Goal: Task Accomplishment & Management: Manage account settings

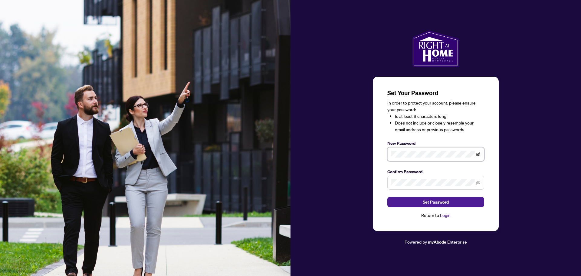
click at [480, 153] on icon "eye-invisible" at bounding box center [478, 154] width 4 height 4
click at [428, 203] on span "Set Password" at bounding box center [436, 202] width 26 height 10
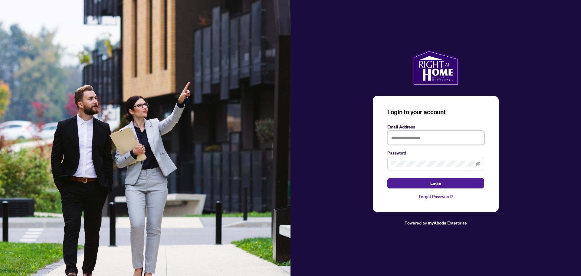
click at [395, 136] on input "text" at bounding box center [435, 138] width 97 height 14
type input "**********"
click at [480, 162] on icon "eye-invisible" at bounding box center [478, 164] width 4 height 4
click at [480, 162] on icon "eye" at bounding box center [478, 164] width 4 height 4
click at [456, 183] on button "Login" at bounding box center [435, 183] width 97 height 10
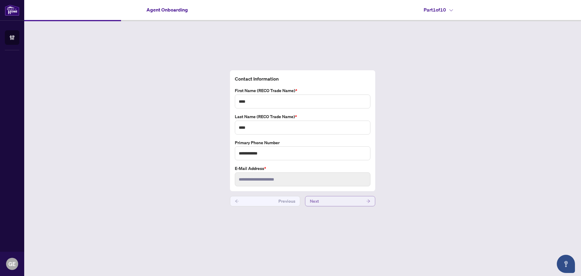
click at [342, 201] on button "Next" at bounding box center [340, 201] width 70 height 10
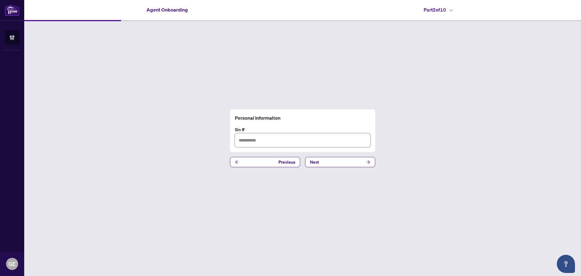
click at [248, 142] on input "text" at bounding box center [303, 140] width 136 height 14
type input "*********"
click at [323, 162] on button "Next" at bounding box center [340, 162] width 70 height 10
click at [331, 163] on button "Next" at bounding box center [340, 162] width 70 height 10
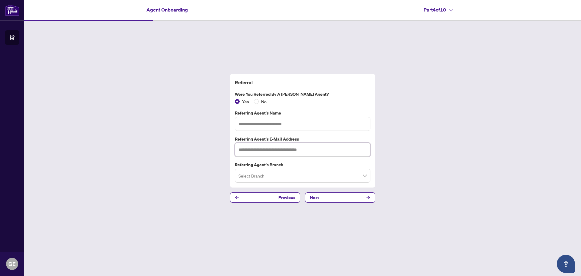
click at [258, 148] on input "text" at bounding box center [303, 150] width 136 height 14
paste input "**********"
type input "**********"
click at [251, 122] on input "text" at bounding box center [303, 124] width 136 height 14
paste input "**********"
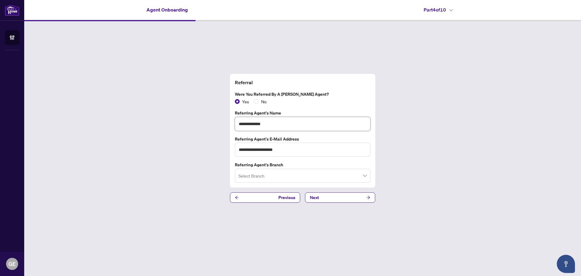
type input "**********"
click at [366, 176] on div "Select Branch" at bounding box center [303, 176] width 136 height 14
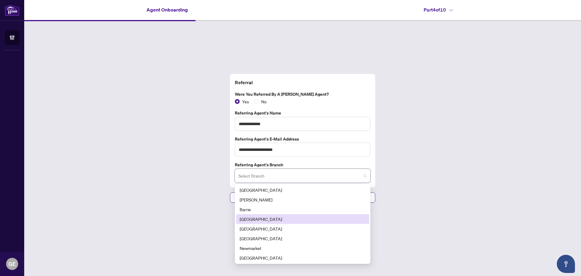
click at [249, 218] on div "[GEOGRAPHIC_DATA]" at bounding box center [303, 218] width 126 height 7
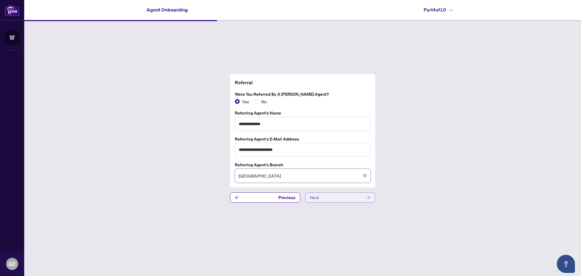
click at [343, 198] on button "Next" at bounding box center [340, 197] width 70 height 10
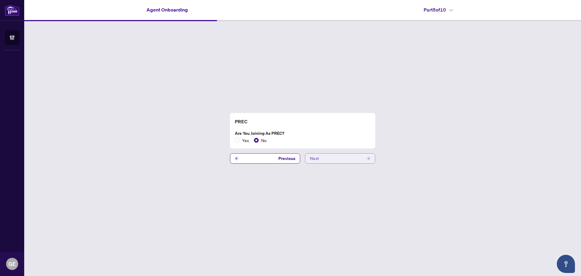
click at [327, 159] on button "Next" at bounding box center [340, 158] width 70 height 10
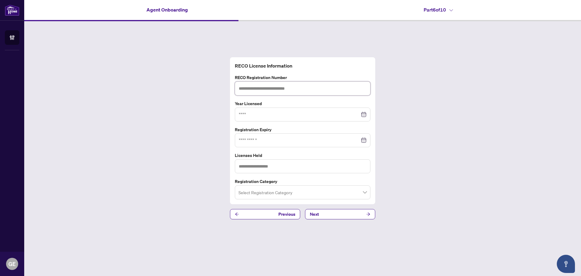
click at [266, 90] on input "text" at bounding box center [303, 88] width 136 height 14
click at [242, 114] on input at bounding box center [299, 114] width 121 height 7
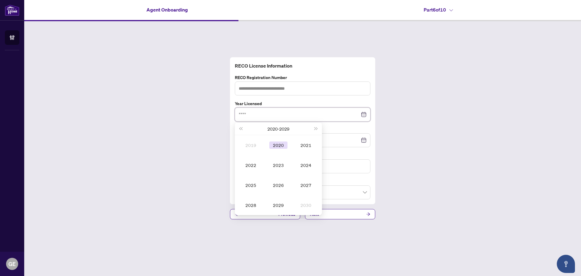
type input "****"
click at [277, 143] on div "2020" at bounding box center [278, 144] width 18 height 7
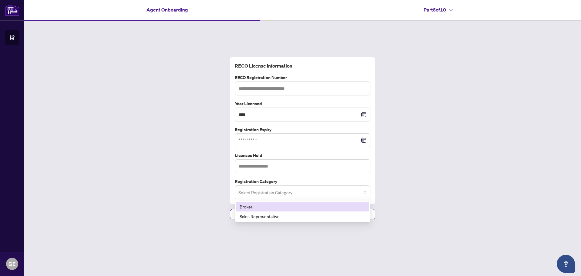
click at [365, 192] on span at bounding box center [302, 191] width 128 height 11
click at [259, 218] on div "Sales Representative" at bounding box center [303, 216] width 126 height 7
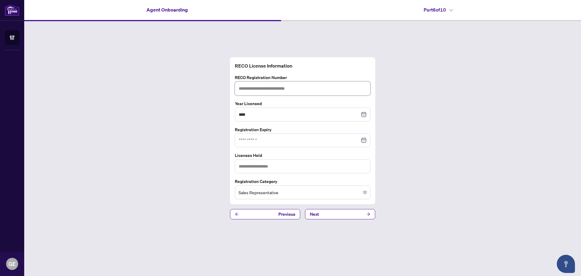
click at [280, 86] on input "text" at bounding box center [303, 88] width 136 height 14
click at [250, 144] on div at bounding box center [303, 140] width 136 height 14
click at [269, 88] on input "text" at bounding box center [303, 88] width 136 height 14
click at [365, 142] on div at bounding box center [303, 140] width 128 height 7
type input "*******"
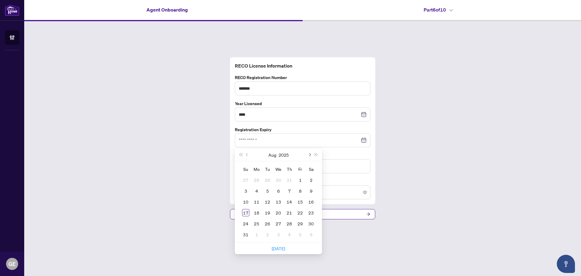
click at [310, 154] on span "Next month (PageDown)" at bounding box center [309, 154] width 3 height 3
drag, startPoint x: 280, startPoint y: 201, endPoint x: 274, endPoint y: 185, distance: 16.7
click at [280, 201] on div "15" at bounding box center [278, 201] width 7 height 7
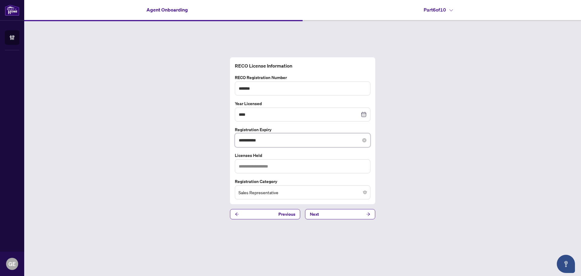
drag, startPoint x: 264, startPoint y: 140, endPoint x: 261, endPoint y: 140, distance: 3.0
click at [261, 140] on input "**********" at bounding box center [299, 140] width 121 height 7
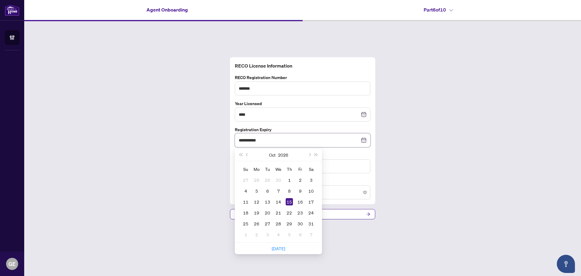
type input "**********"
click at [475, 167] on div "**********" at bounding box center [302, 138] width 557 height 234
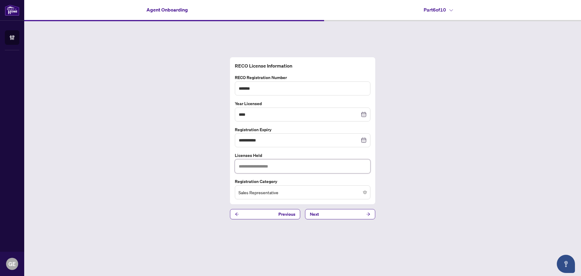
click at [281, 168] on input "text" at bounding box center [303, 166] width 136 height 14
click at [431, 179] on div "**********" at bounding box center [302, 138] width 557 height 234
click at [358, 214] on button "Next" at bounding box center [340, 214] width 70 height 10
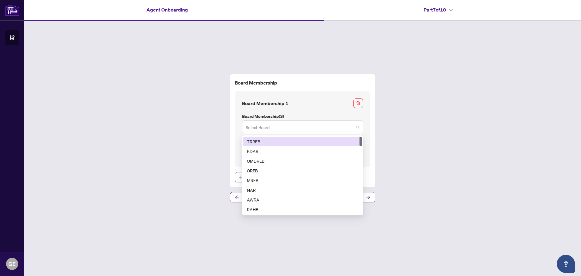
click at [357, 127] on span at bounding box center [303, 126] width 114 height 11
click at [259, 141] on div "TRREB" at bounding box center [302, 141] width 111 height 7
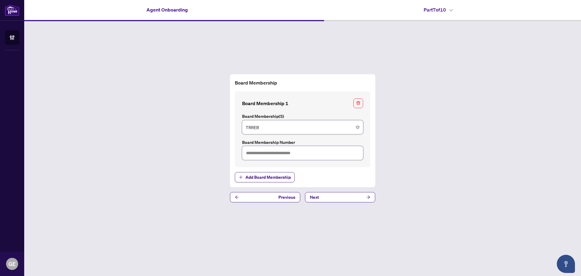
click at [270, 152] on input "text" at bounding box center [302, 153] width 121 height 14
type input "*******"
click at [338, 197] on button "Next" at bounding box center [340, 197] width 70 height 10
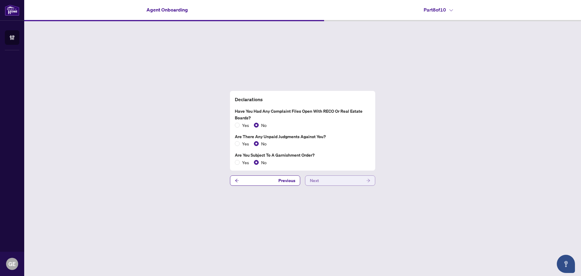
click at [322, 180] on button "Next" at bounding box center [340, 180] width 70 height 10
click at [340, 183] on button "Next" at bounding box center [340, 180] width 70 height 10
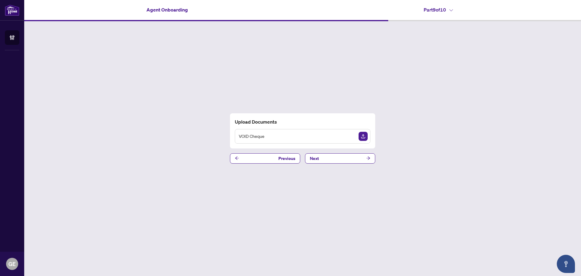
drag, startPoint x: 272, startPoint y: 54, endPoint x: 274, endPoint y: 69, distance: 14.6
click at [272, 56] on div "Upload Documents VOID Cheque Previous Next" at bounding box center [302, 138] width 557 height 234
click at [363, 136] on img "Upload Document" at bounding box center [363, 136] width 9 height 9
click at [285, 160] on span "Previous" at bounding box center [286, 158] width 17 height 10
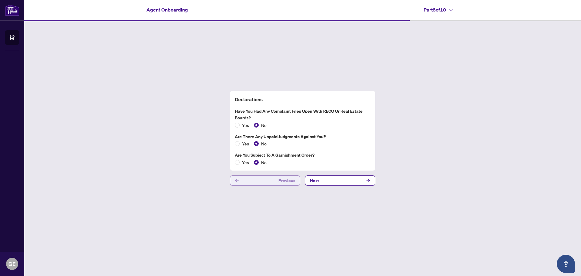
click at [287, 183] on span "Previous" at bounding box center [286, 181] width 17 height 10
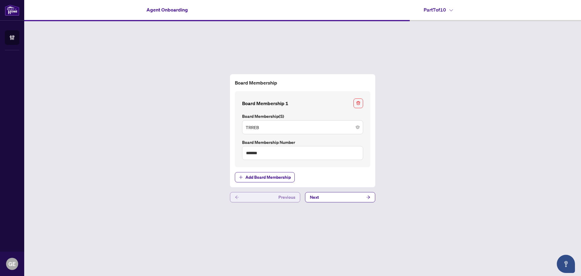
click at [286, 198] on span "Previous" at bounding box center [286, 197] width 17 height 10
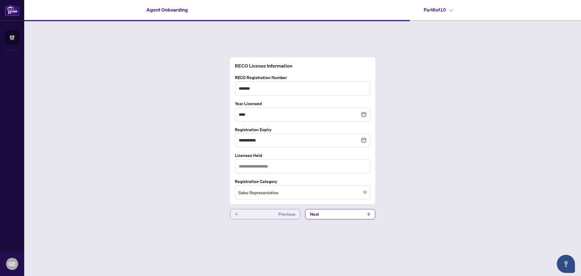
click at [278, 215] on button "Previous" at bounding box center [265, 214] width 70 height 10
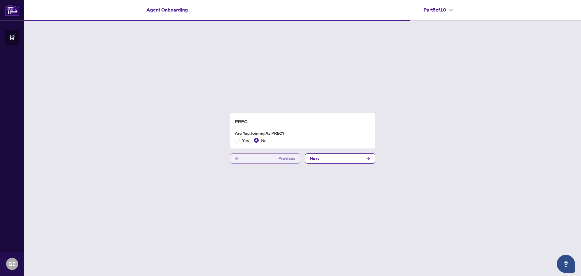
click at [283, 159] on span "Previous" at bounding box center [286, 158] width 17 height 10
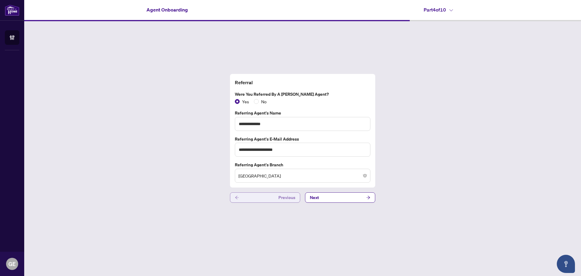
click at [285, 199] on span "Previous" at bounding box center [286, 197] width 17 height 10
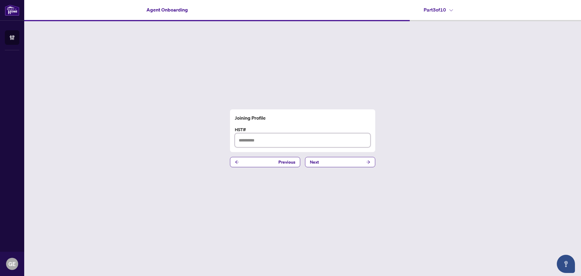
click at [256, 142] on input "text" at bounding box center [303, 140] width 136 height 14
click at [254, 141] on input "text" at bounding box center [303, 140] width 136 height 14
paste input "**********"
type input "**********"
click at [347, 165] on button "Next" at bounding box center [340, 162] width 70 height 10
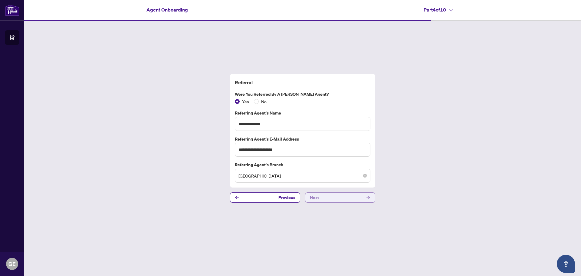
click at [337, 198] on button "Next" at bounding box center [340, 197] width 70 height 10
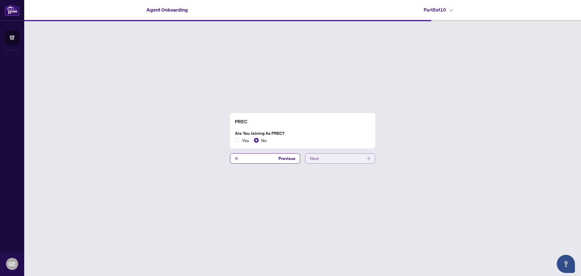
click at [339, 162] on button "Next" at bounding box center [340, 158] width 70 height 10
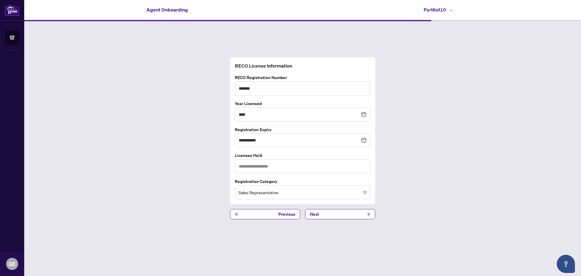
click at [332, 215] on button "Next" at bounding box center [340, 214] width 70 height 10
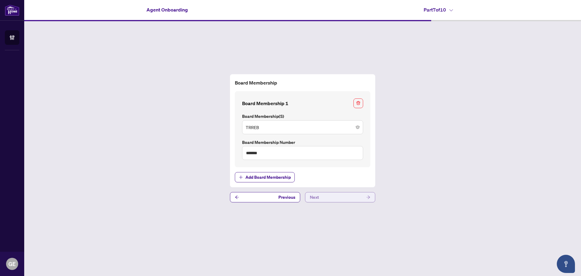
click at [329, 199] on button "Next" at bounding box center [340, 197] width 70 height 10
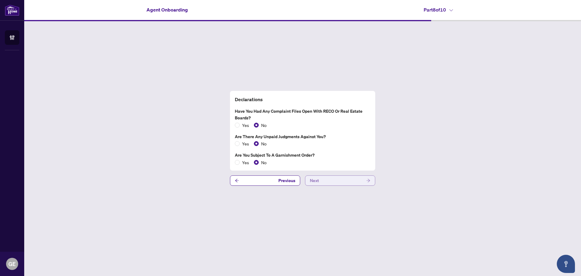
click at [330, 182] on button "Next" at bounding box center [340, 180] width 70 height 10
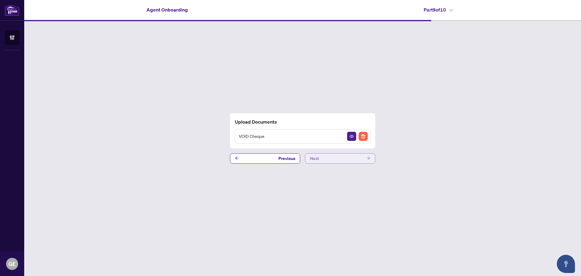
click at [338, 159] on button "Next" at bounding box center [340, 158] width 70 height 10
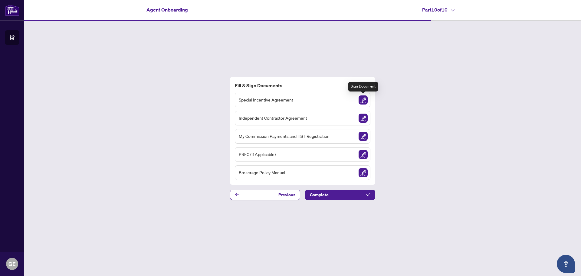
click at [365, 100] on img "Sign Document" at bounding box center [363, 99] width 9 height 9
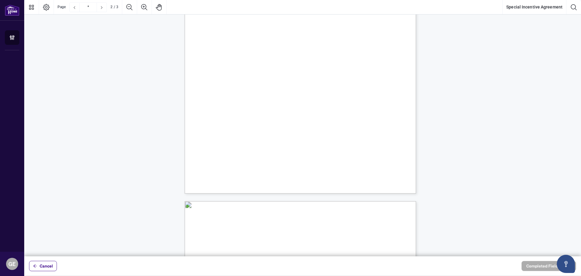
type input "*"
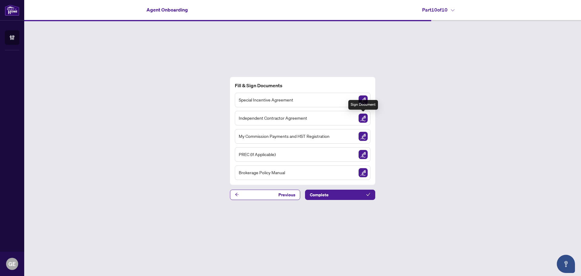
click at [364, 115] on img "Sign Document" at bounding box center [363, 117] width 9 height 9
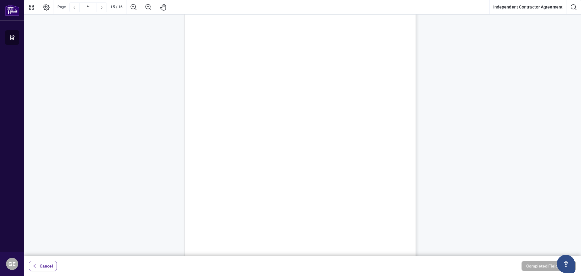
scroll to position [4539, 0]
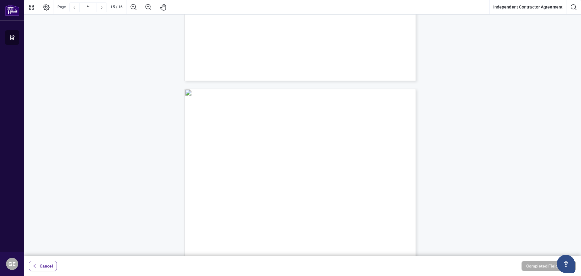
type input "**"
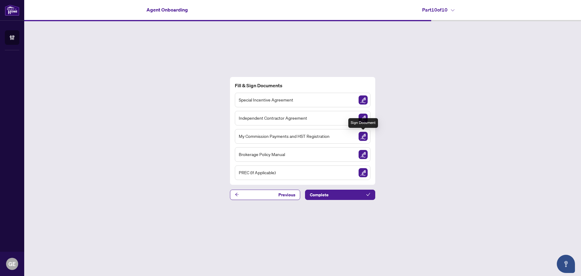
click at [364, 134] on img "Sign Document" at bounding box center [363, 136] width 9 height 9
click at [363, 99] on img "Sign Document" at bounding box center [363, 99] width 9 height 9
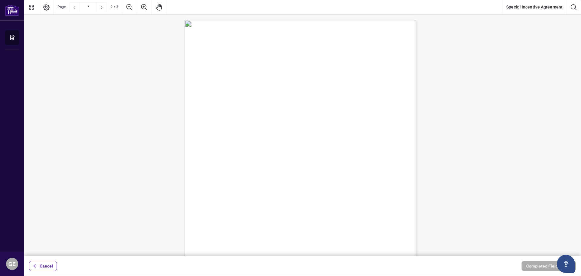
scroll to position [363, 0]
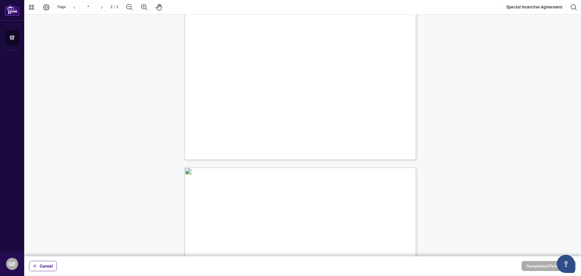
type input "*"
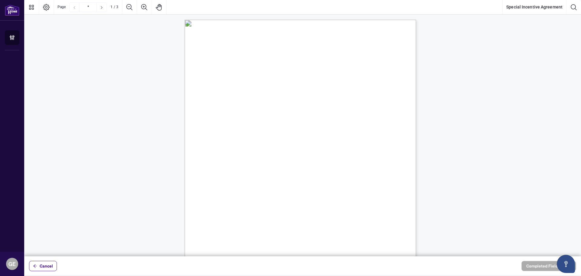
scroll to position [0, 0]
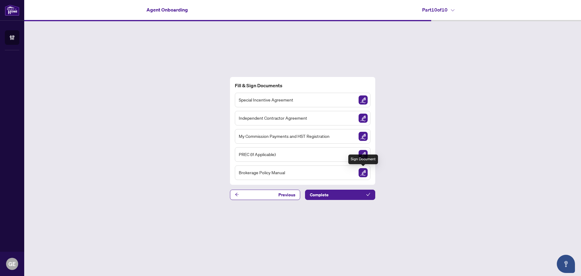
click at [366, 172] on img "Sign Document" at bounding box center [363, 172] width 9 height 9
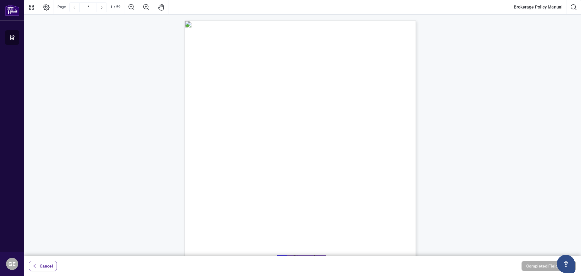
scroll to position [30, 0]
drag, startPoint x: 283, startPoint y: 48, endPoint x: 303, endPoint y: 210, distance: 163.1
click at [303, 210] on div "Right at Home Realty, Brokerage [STREET_ADDRESS][PERSON_NAME] 416.345.6789 [DOM…" at bounding box center [329, 177] width 289 height 375
drag, startPoint x: 213, startPoint y: 40, endPoint x: 299, endPoint y: 279, distance: 253.8
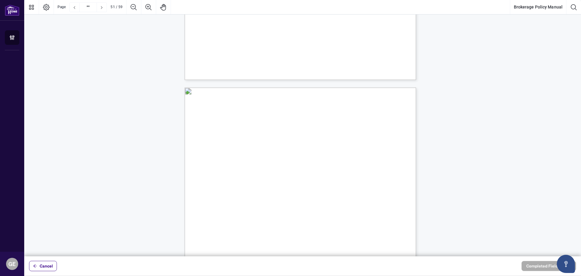
scroll to position [15048, 0]
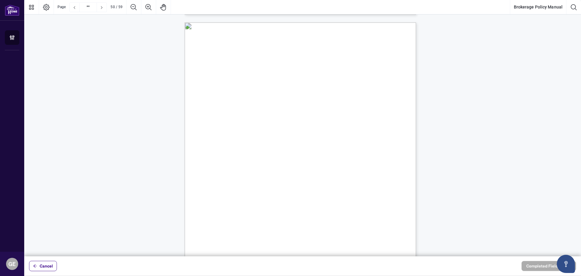
click at [309, 40] on div "49 For additional details regarding the program and program rules please speak …" at bounding box center [329, 209] width 289 height 375
click at [268, 95] on span "STOP PAYMENT FEES" at bounding box center [247, 97] width 42 height 5
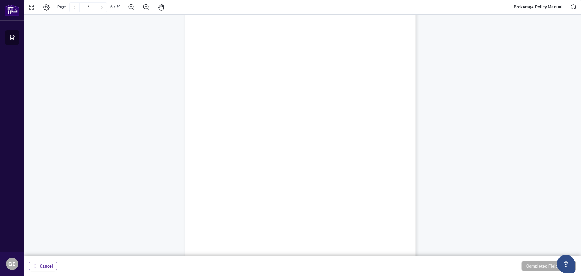
scroll to position [1513, 0]
drag, startPoint x: 284, startPoint y: 71, endPoint x: 327, endPoint y: 258, distance: 192.1
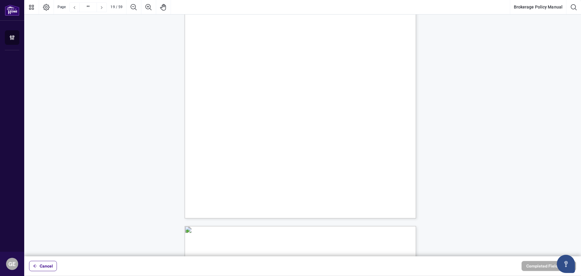
click at [311, 179] on div "18 • “Please stop” or “Stop immediately” • “I don't feel this is appropriate or…" at bounding box center [329, 106] width 289 height 375
click at [274, 93] on span "will be taken. As with any case of dishonesty, disciplinary action may include …" at bounding box center [300, 94] width 177 height 5
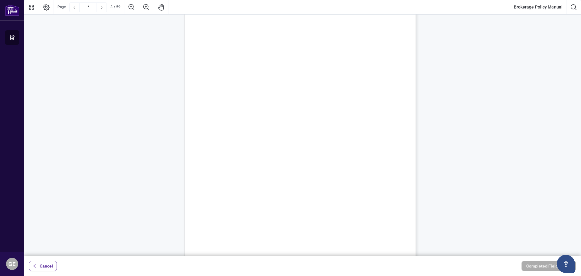
scroll to position [635, 0]
drag, startPoint x: 225, startPoint y: 75, endPoint x: 284, endPoint y: 78, distance: 58.8
click at [257, 119] on span "12. Personnel Records" at bounding box center [238, 121] width 38 height 5
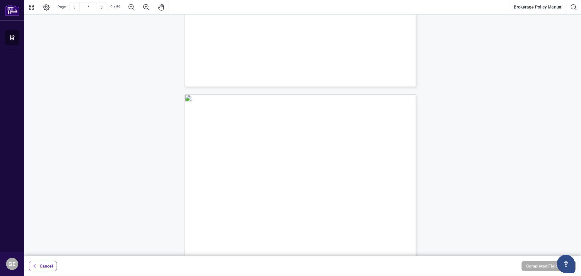
scroll to position [2409, 0]
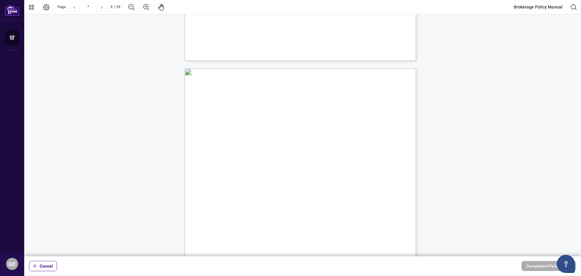
drag, startPoint x: 212, startPoint y: 36, endPoint x: 395, endPoint y: 209, distance: 252.2
click at [323, 156] on span "The particulars of any negotiation offer or agreement by or on behalf of the Sa…" at bounding box center [306, 157] width 165 height 5
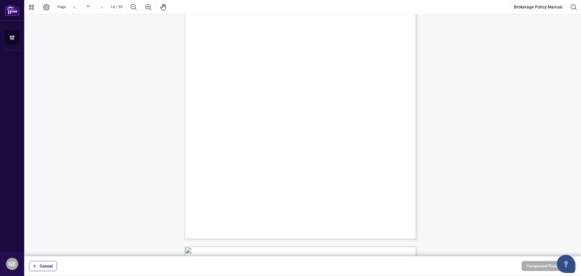
scroll to position [2873, 0]
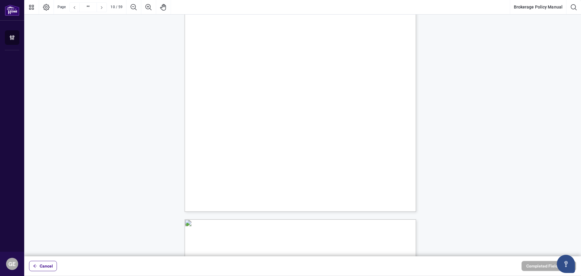
drag, startPoint x: 212, startPoint y: 66, endPoint x: 211, endPoint y: 160, distance: 94.1
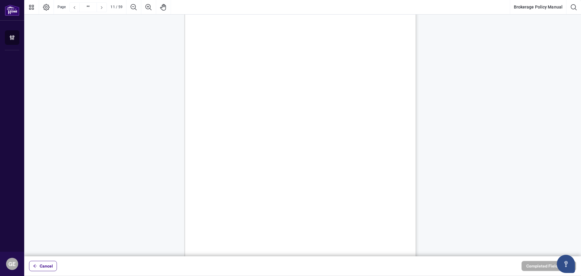
scroll to position [3145, 0]
drag, startPoint x: 213, startPoint y: 33, endPoint x: 393, endPoint y: 213, distance: 254.4
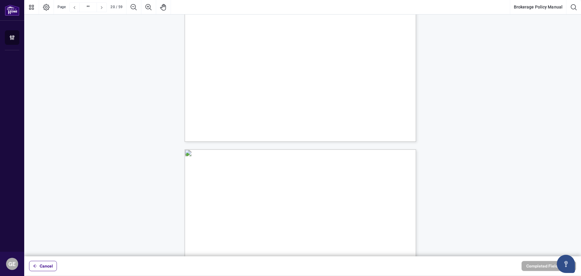
scroll to position [6019, 0]
drag, startPoint x: 213, startPoint y: 101, endPoint x: 383, endPoint y: 129, distance: 171.7
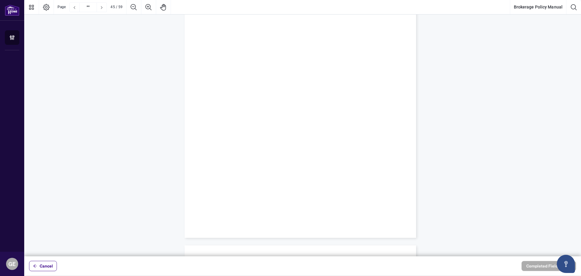
scroll to position [13701, 0]
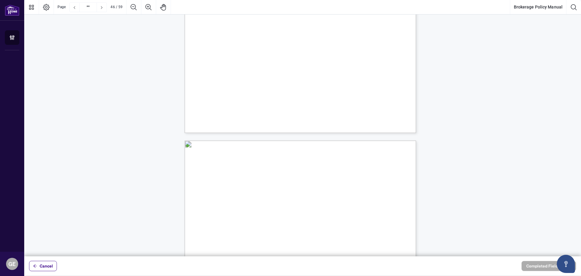
drag, startPoint x: 212, startPoint y: 112, endPoint x: 376, endPoint y: 60, distance: 171.7
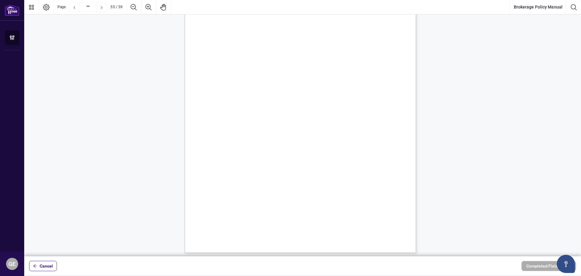
drag, startPoint x: 289, startPoint y: 25, endPoint x: 299, endPoint y: 213, distance: 188.8
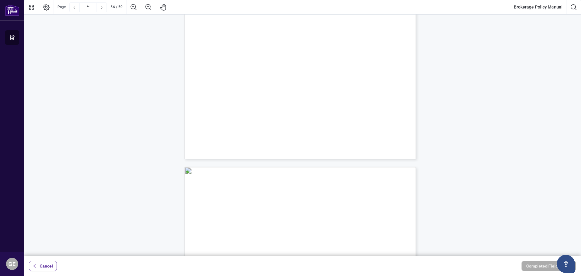
scroll to position [16804, 0]
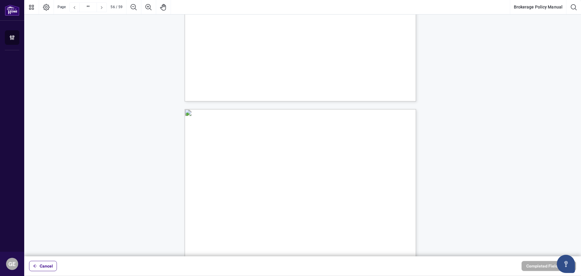
drag, startPoint x: 225, startPoint y: 151, endPoint x: 382, endPoint y: 160, distance: 157.6
click at [382, 109] on p "55 q. Photocopying Fees: Should the Salesperson request a copy of the transacti…" at bounding box center [329, 109] width 289 height 0
click at [222, 44] on div "55 q. Photocopying Fees: Should the Salesperson request a copy of the transacti…" at bounding box center [329, 175] width 289 height 375
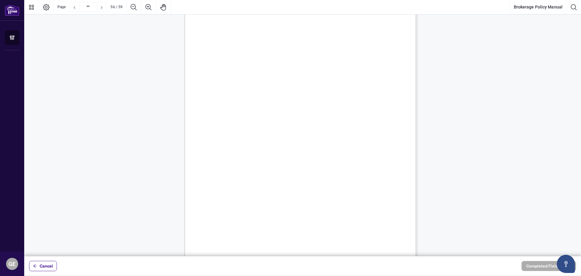
drag, startPoint x: 216, startPoint y: 44, endPoint x: 297, endPoint y: 139, distance: 124.7
click at [297, 139] on div "55 q. Photocopying Fees: Should the Salesperson request a copy of the transacti…" at bounding box center [329, 175] width 289 height 375
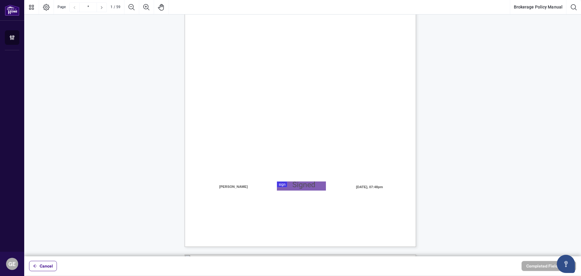
scroll to position [151, 0]
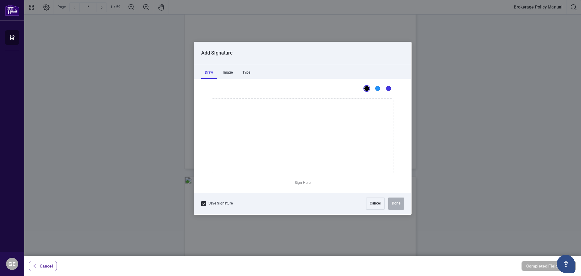
click at [296, 108] on div at bounding box center [302, 128] width 557 height 256
drag, startPoint x: 272, startPoint y: 133, endPoint x: 271, endPoint y: 140, distance: 7.0
click at [271, 140] on icon "Drawing canvas" at bounding box center [302, 135] width 181 height 74
drag, startPoint x: 279, startPoint y: 139, endPoint x: 287, endPoint y: 143, distance: 9.3
click at [284, 143] on icon "Drawing canvas" at bounding box center [302, 135] width 181 height 74
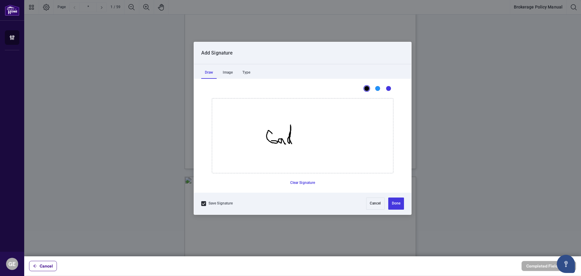
drag, startPoint x: 289, startPoint y: 136, endPoint x: 289, endPoint y: 147, distance: 10.6
click at [290, 145] on icon "Drawing canvas" at bounding box center [302, 135] width 181 height 74
drag, startPoint x: 298, startPoint y: 136, endPoint x: 223, endPoint y: 141, distance: 75.5
click at [223, 141] on icon "Drawing canvas" at bounding box center [302, 135] width 181 height 74
click at [401, 205] on button "Done" at bounding box center [396, 203] width 16 height 12
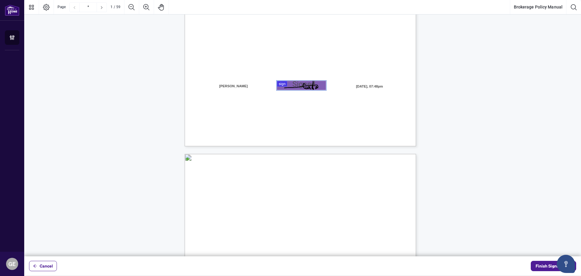
type input "*"
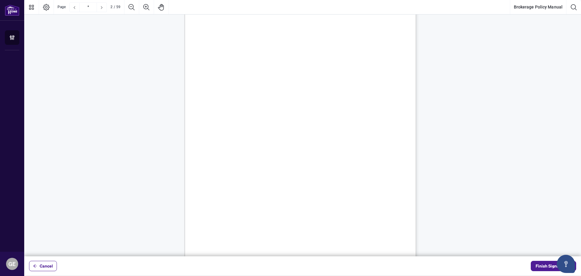
scroll to position [363, 0]
click at [544, 264] on span "Finish Signing" at bounding box center [549, 266] width 27 height 10
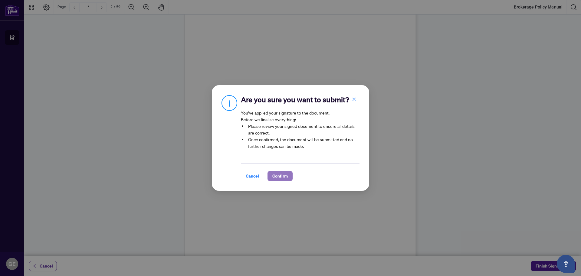
click at [283, 175] on span "Confirm" at bounding box center [279, 176] width 15 height 10
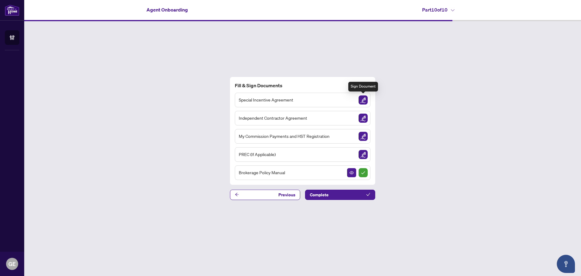
click at [365, 98] on img "Sign Document" at bounding box center [363, 99] width 9 height 9
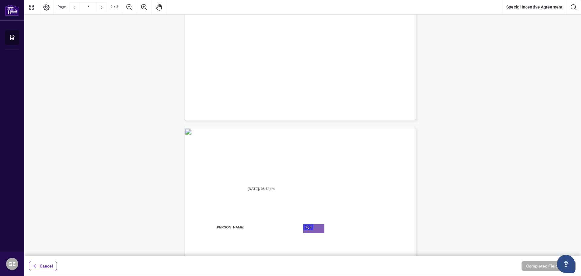
type input "*"
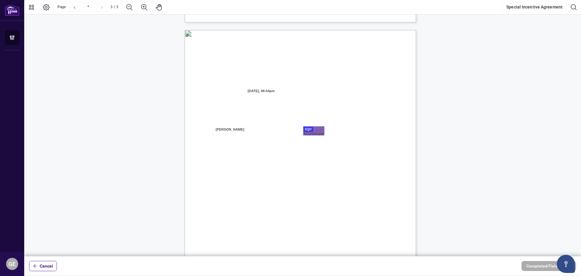
scroll to position [605, 0]
click at [311, 131] on div at bounding box center [302, 128] width 557 height 256
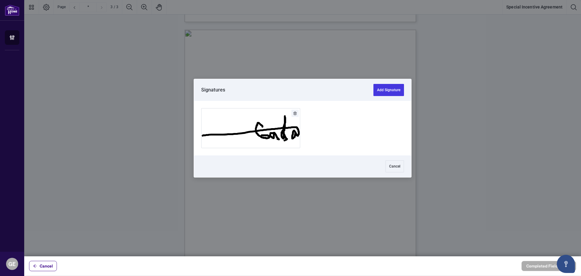
click at [377, 142] on div at bounding box center [302, 128] width 217 height 54
click at [393, 90] on button "Add Signature" at bounding box center [388, 90] width 31 height 12
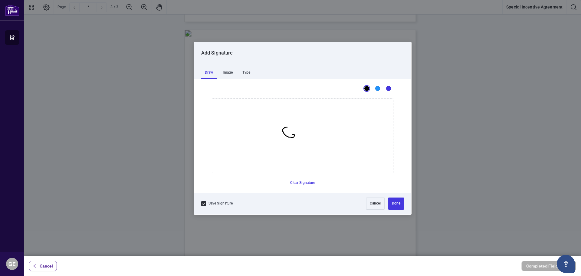
drag, startPoint x: 287, startPoint y: 127, endPoint x: 290, endPoint y: 135, distance: 8.8
click at [290, 135] on icon "Drawing canvas" at bounding box center [302, 135] width 181 height 74
drag, startPoint x: 300, startPoint y: 131, endPoint x: 302, endPoint y: 136, distance: 5.5
click at [302, 136] on icon "Drawing canvas" at bounding box center [302, 135] width 181 height 74
drag, startPoint x: 312, startPoint y: 130, endPoint x: 317, endPoint y: 134, distance: 6.8
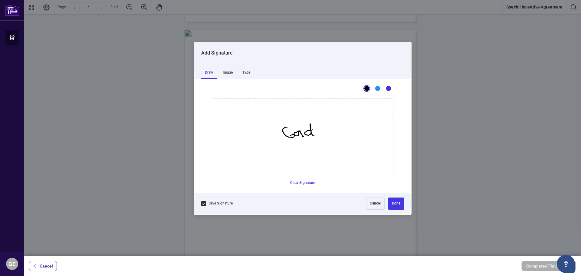
click at [314, 136] on icon "Drawing canvas" at bounding box center [302, 135] width 181 height 74
drag, startPoint x: 320, startPoint y: 129, endPoint x: 355, endPoint y: 165, distance: 50.7
click at [276, 134] on icon "Drawing canvas" at bounding box center [302, 135] width 181 height 74
click at [399, 202] on button "Done" at bounding box center [396, 203] width 16 height 12
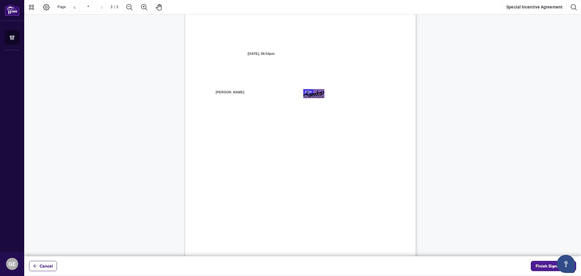
scroll to position [684, 0]
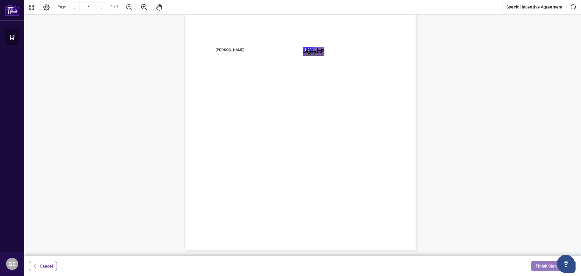
click at [539, 266] on span "Finish Signing" at bounding box center [549, 266] width 27 height 10
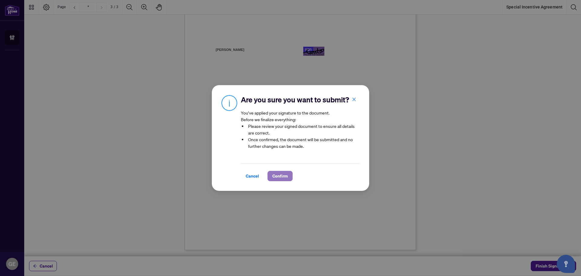
click at [289, 177] on button "Confirm" at bounding box center [279, 176] width 25 height 10
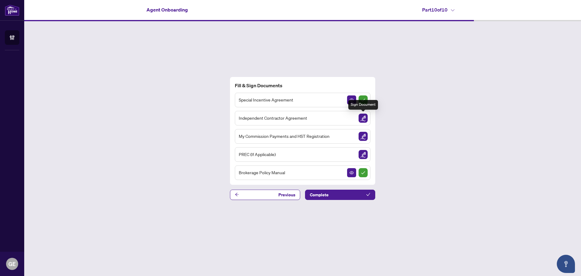
click at [362, 116] on img "Sign Document" at bounding box center [363, 117] width 9 height 9
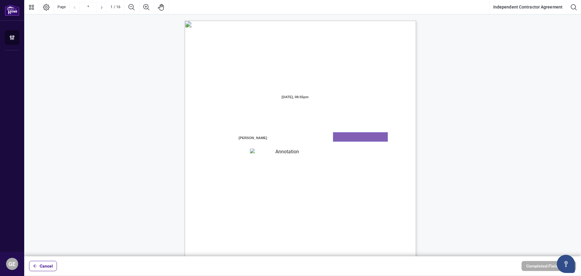
click at [347, 136] on textarea "01K2N7ZVXADQDZS13CP82GTG0Z" at bounding box center [360, 136] width 54 height 9
type textarea "********"
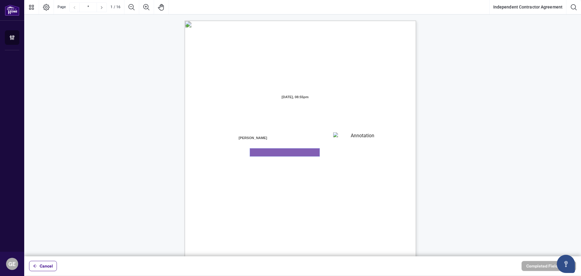
click at [284, 153] on textarea "01K2N800VRNZWEDT7GS4268ZBH" at bounding box center [285, 152] width 70 height 8
type textarea "**********"
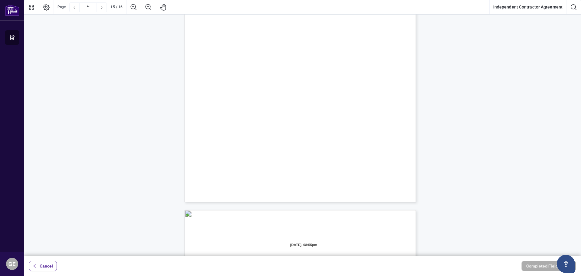
scroll to position [4599, 0]
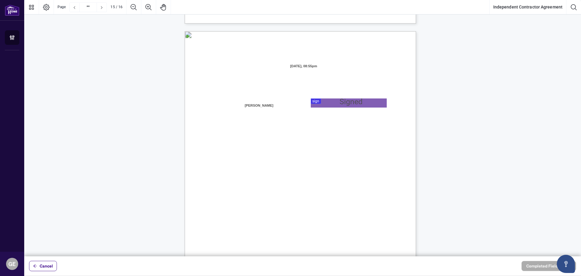
type input "**"
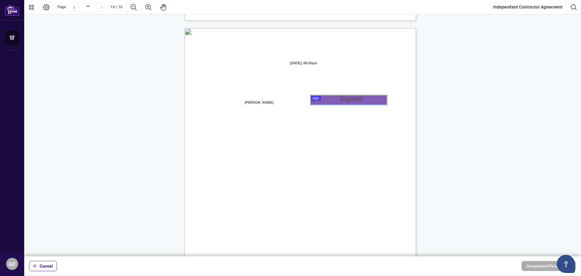
click at [342, 99] on div at bounding box center [302, 128] width 557 height 256
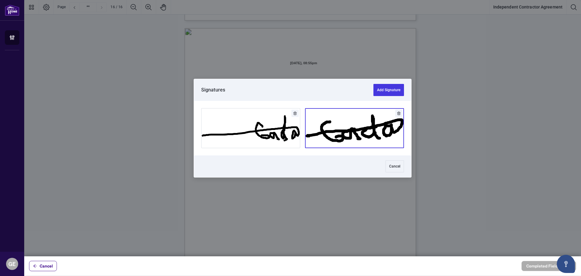
click at [365, 137] on button "Add Signature" at bounding box center [354, 127] width 98 height 39
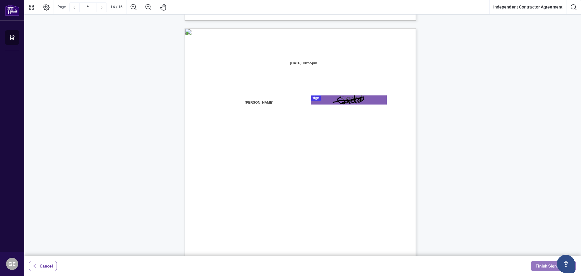
click at [541, 265] on span "Finish Signing" at bounding box center [549, 266] width 27 height 10
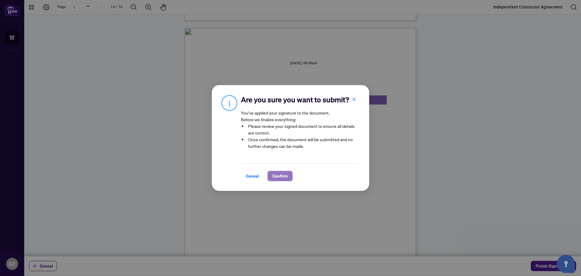
click at [280, 177] on span "Confirm" at bounding box center [279, 176] width 15 height 10
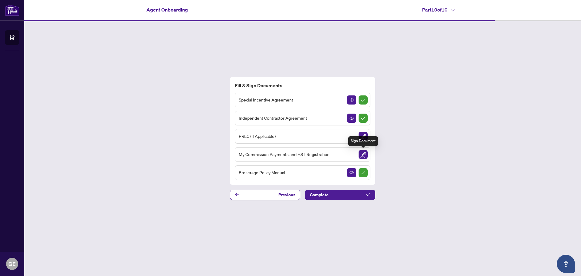
click at [364, 154] on img "Sign Document" at bounding box center [363, 154] width 9 height 9
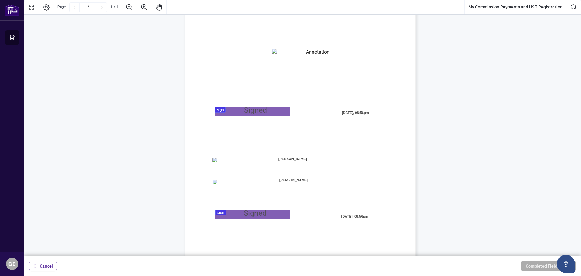
scroll to position [70, 0]
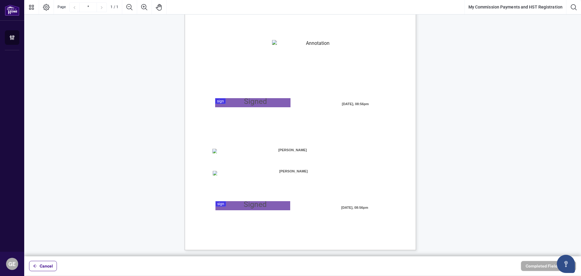
drag, startPoint x: 219, startPoint y: 64, endPoint x: 372, endPoint y: 209, distance: 210.2
click at [372, 209] on div "MY COMMISSION PAYMENTS AND HST REGISTRATION For Right at Home Realty to pay out…" at bounding box center [300, 100] width 231 height 300
click at [396, 40] on div "MY COMMISSION PAYMENTS AND HST REGISTRATION For Right at Home Realty to pay out…" at bounding box center [329, 137] width 289 height 375
click at [280, 45] on textarea "01K2N82W0617PR3KA8X9DYAB9F" at bounding box center [315, 44] width 87 height 9
type textarea "**********"
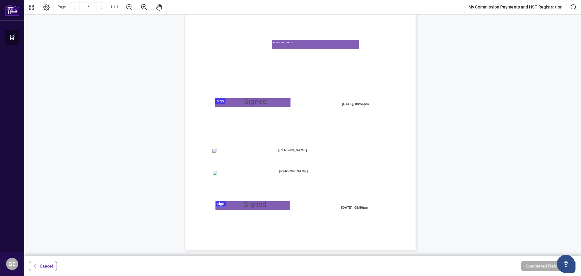
click at [274, 102] on div at bounding box center [302, 128] width 557 height 256
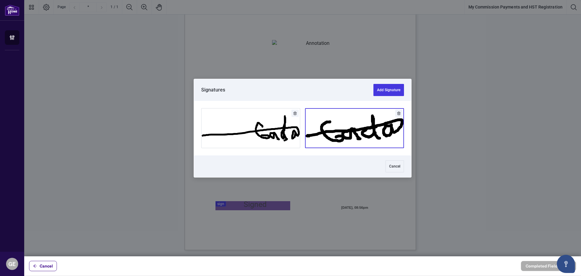
click at [330, 125] on button "Add Signature" at bounding box center [354, 127] width 98 height 39
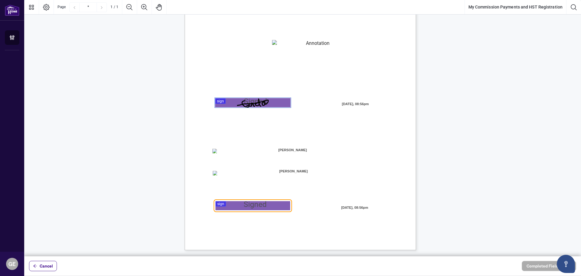
click at [257, 203] on div at bounding box center [302, 128] width 557 height 256
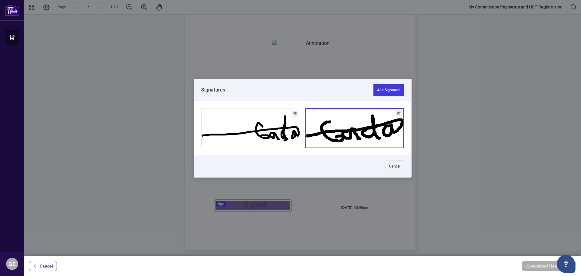
click at [368, 139] on button "Add Signature" at bounding box center [354, 127] width 98 height 39
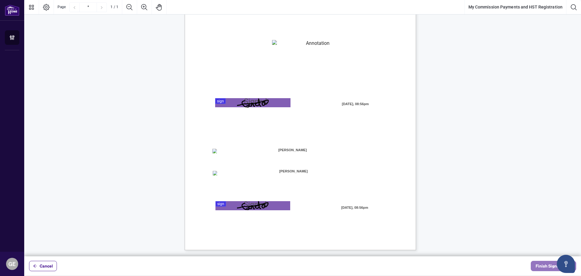
click at [552, 263] on span "Finish Signing" at bounding box center [549, 266] width 27 height 10
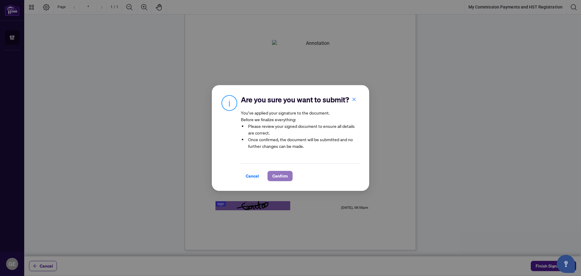
click at [287, 173] on span "Confirm" at bounding box center [279, 176] width 15 height 10
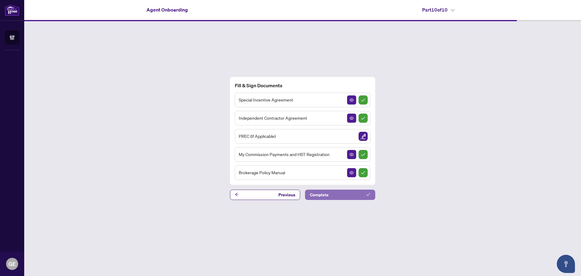
click at [330, 195] on button "Complete" at bounding box center [340, 194] width 70 height 10
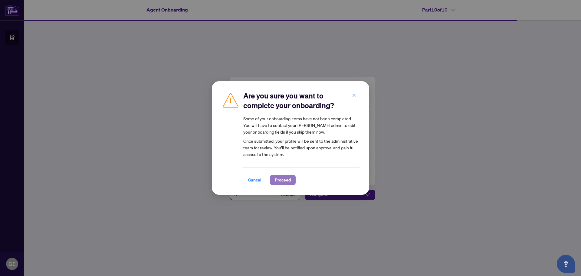
click at [287, 177] on span "Proceed" at bounding box center [283, 180] width 16 height 10
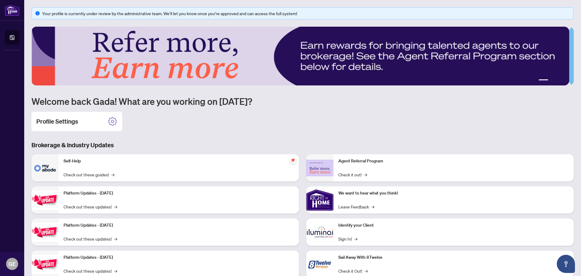
scroll to position [18, 0]
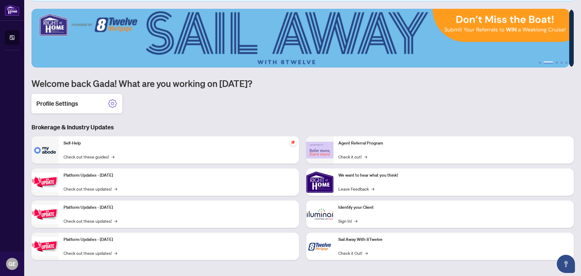
click at [112, 103] on icon at bounding box center [113, 104] width 4 height 4
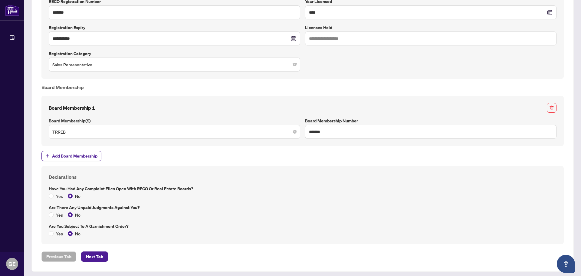
scroll to position [435, 0]
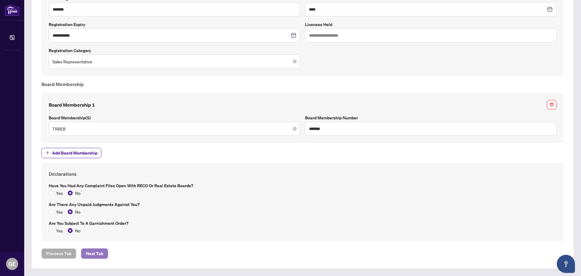
click at [95, 254] on span "Next Tab" at bounding box center [94, 253] width 17 height 10
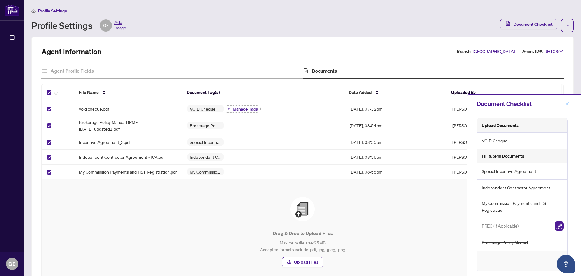
click at [567, 102] on icon "close" at bounding box center [567, 104] width 4 height 4
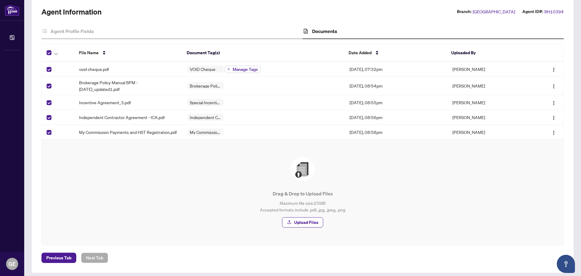
scroll to position [44, 0]
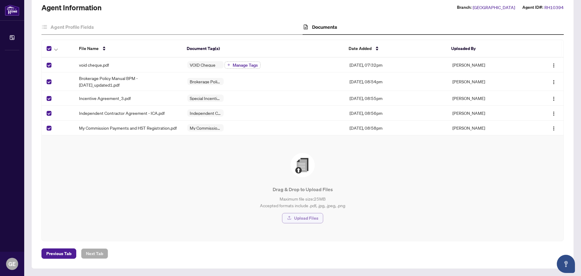
click at [308, 219] on span "Upload Files" at bounding box center [306, 218] width 24 height 10
click at [307, 219] on span "Upload Files" at bounding box center [306, 218] width 24 height 10
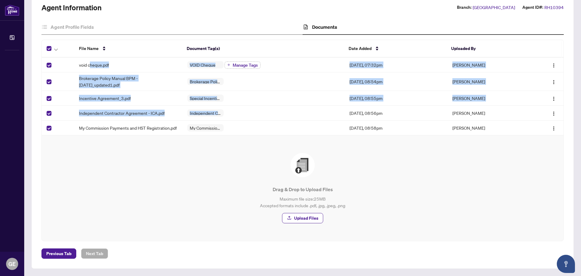
drag, startPoint x: 91, startPoint y: 66, endPoint x: 328, endPoint y: 110, distance: 241.7
click at [328, 110] on tbody "void cheque.pdf VOID Cheque Manage Tags [DATE], 07:32pm [PERSON_NAME] Brokerage…" at bounding box center [303, 96] width 522 height 78
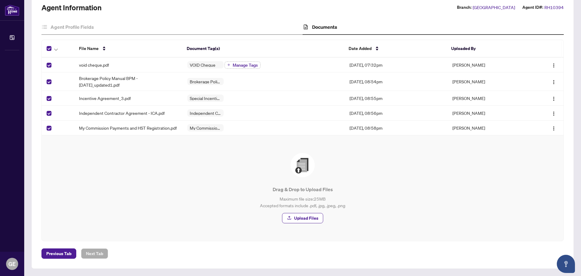
click at [201, 165] on div "Drag & Drop to Upload Files Maximum file size: 25 MB Accepted formats include .…" at bounding box center [302, 188] width 497 height 70
click at [169, 181] on div "Drag & Drop to Upload Files Maximum file size: 25 MB Accepted formats include .…" at bounding box center [302, 188] width 497 height 70
click at [53, 254] on span "Previous Tab" at bounding box center [58, 253] width 25 height 10
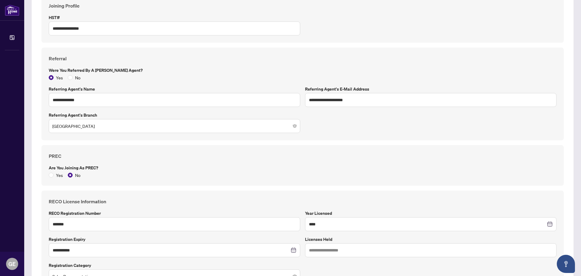
scroll to position [162, 0]
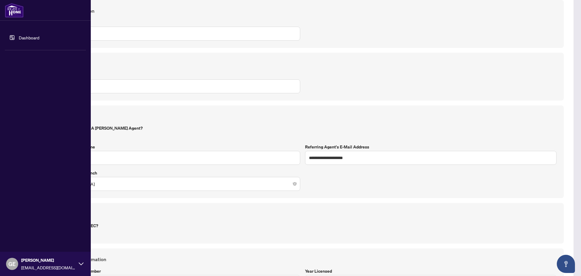
click at [27, 37] on link "Dashboard" at bounding box center [29, 37] width 21 height 5
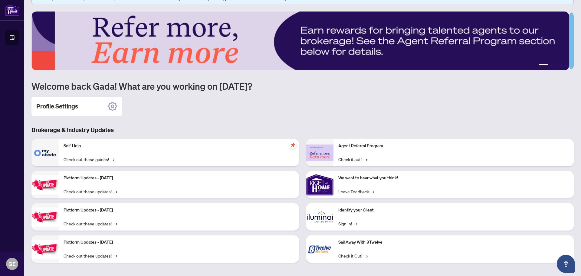
scroll to position [18, 0]
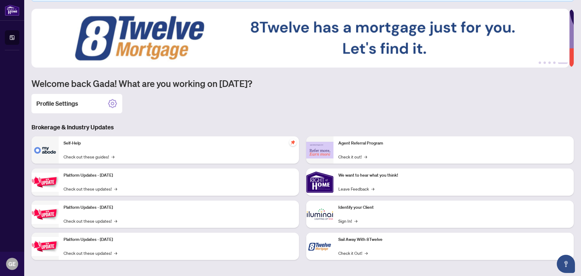
click at [540, 98] on div "Profile Settings" at bounding box center [302, 103] width 542 height 19
